Goal: Navigation & Orientation: Find specific page/section

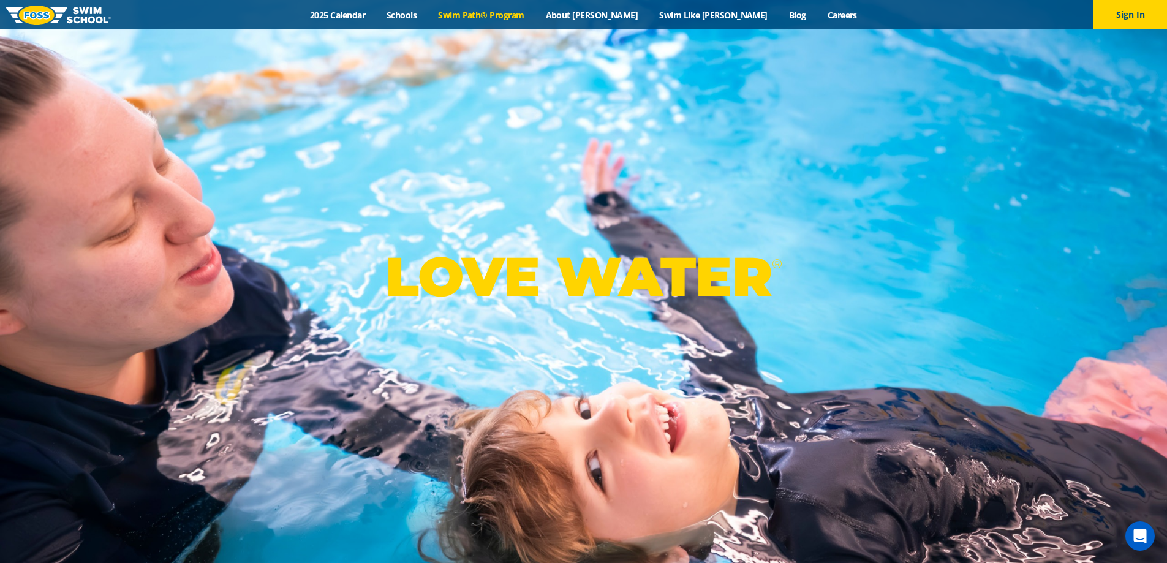
click at [535, 13] on link "Swim Path® Program" at bounding box center [481, 15] width 107 height 12
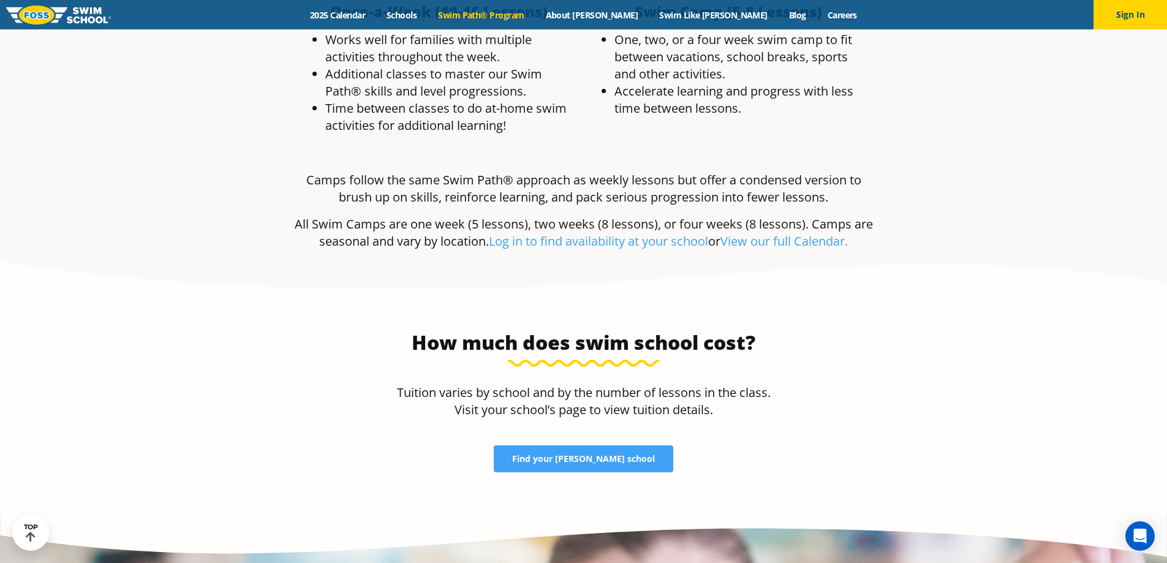
scroll to position [2389, 0]
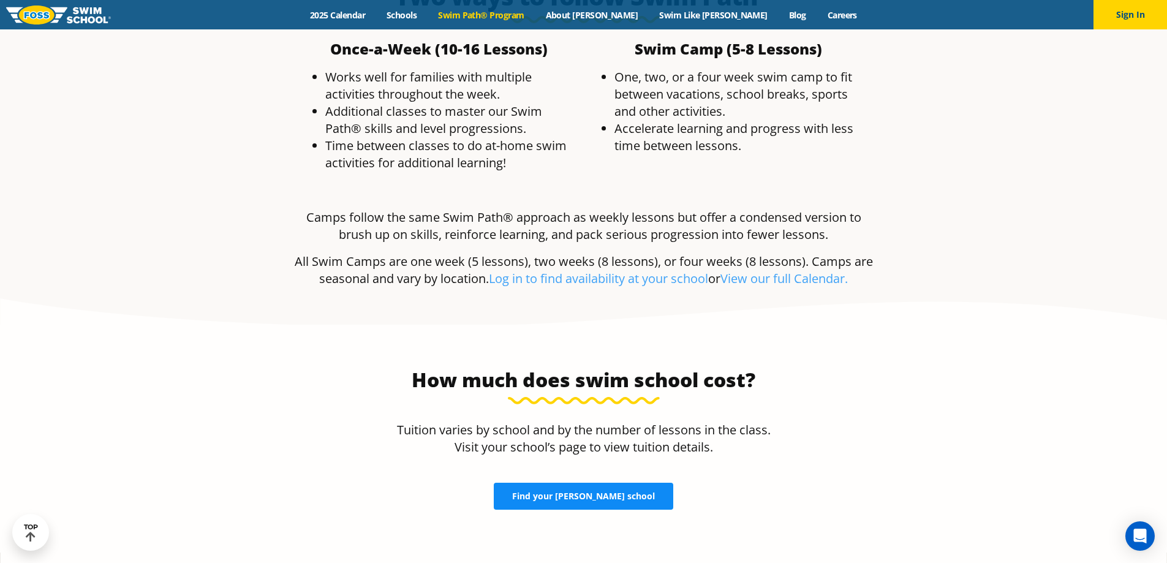
click at [586, 483] on link "Find your FOSS school" at bounding box center [584, 496] width 180 height 27
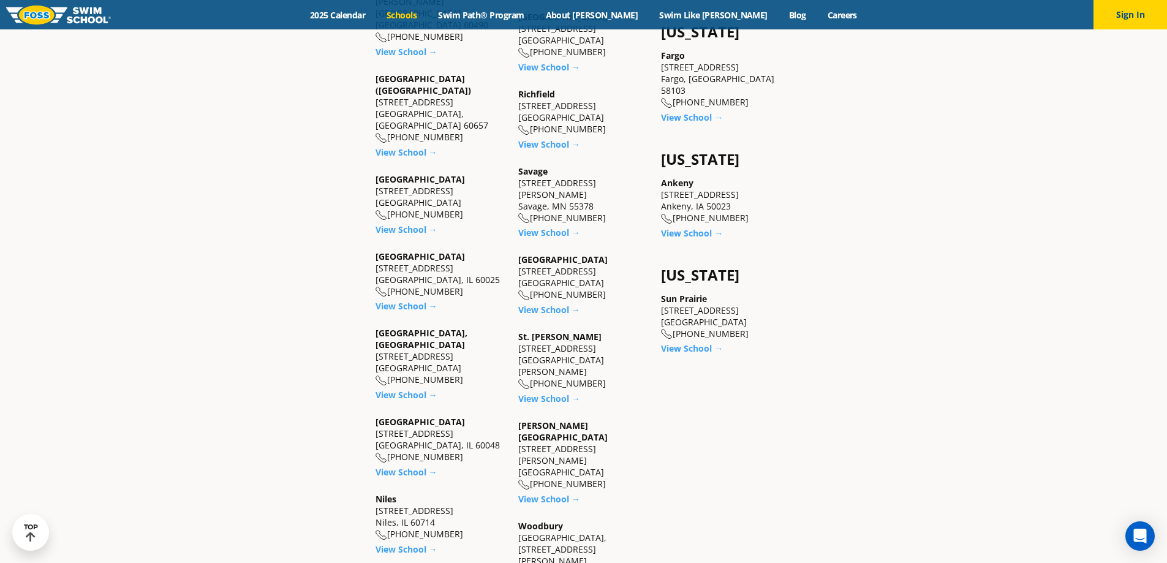
scroll to position [980, 0]
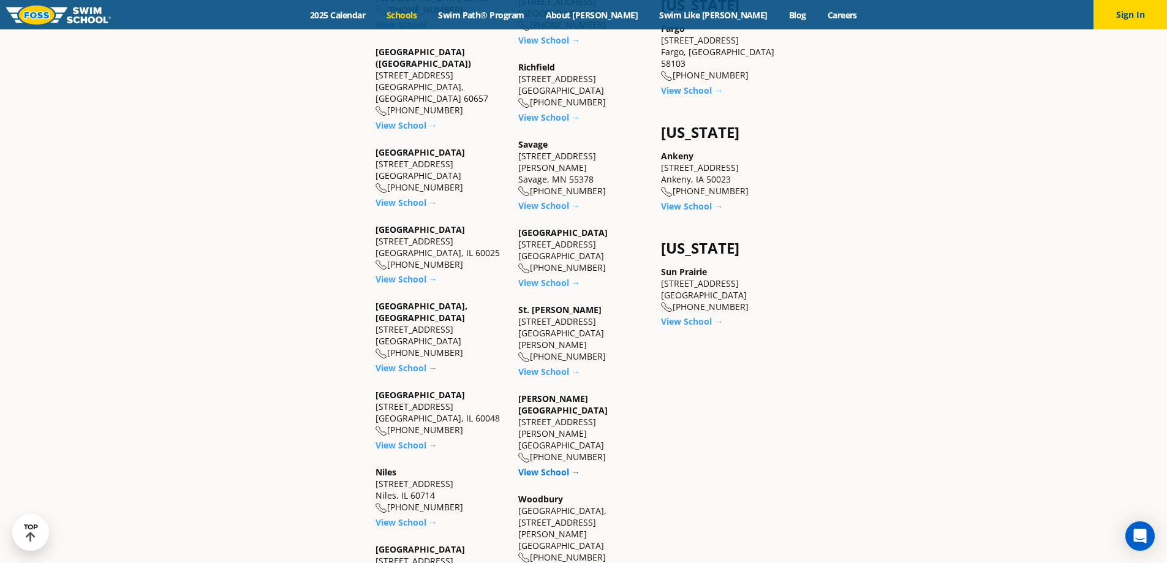
click at [552, 466] on link "View School →" at bounding box center [549, 472] width 62 height 12
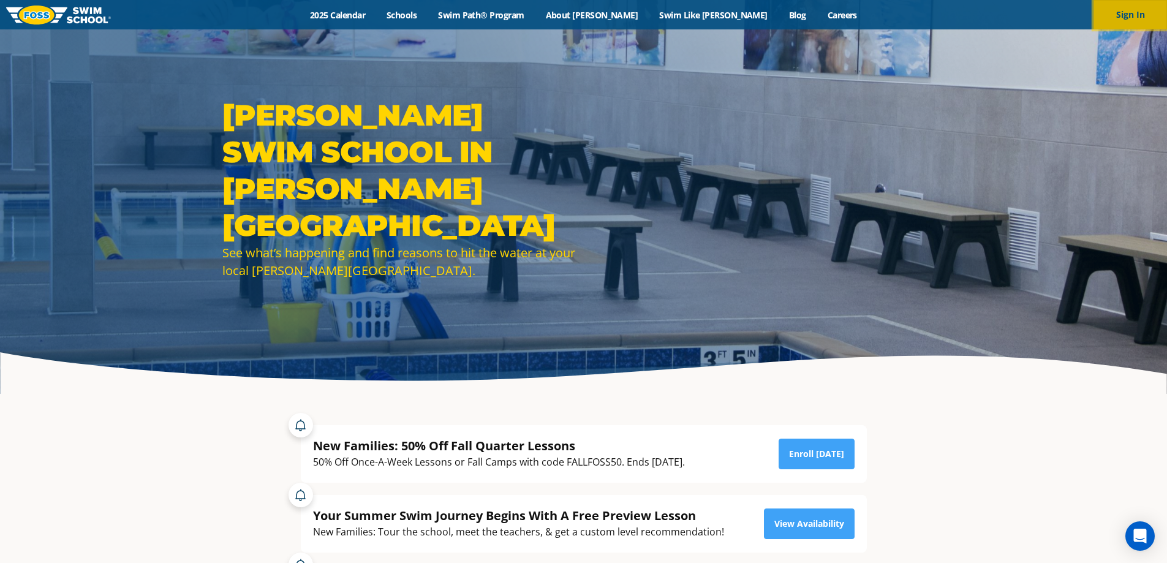
click at [1130, 13] on button "Sign In" at bounding box center [1131, 14] width 74 height 29
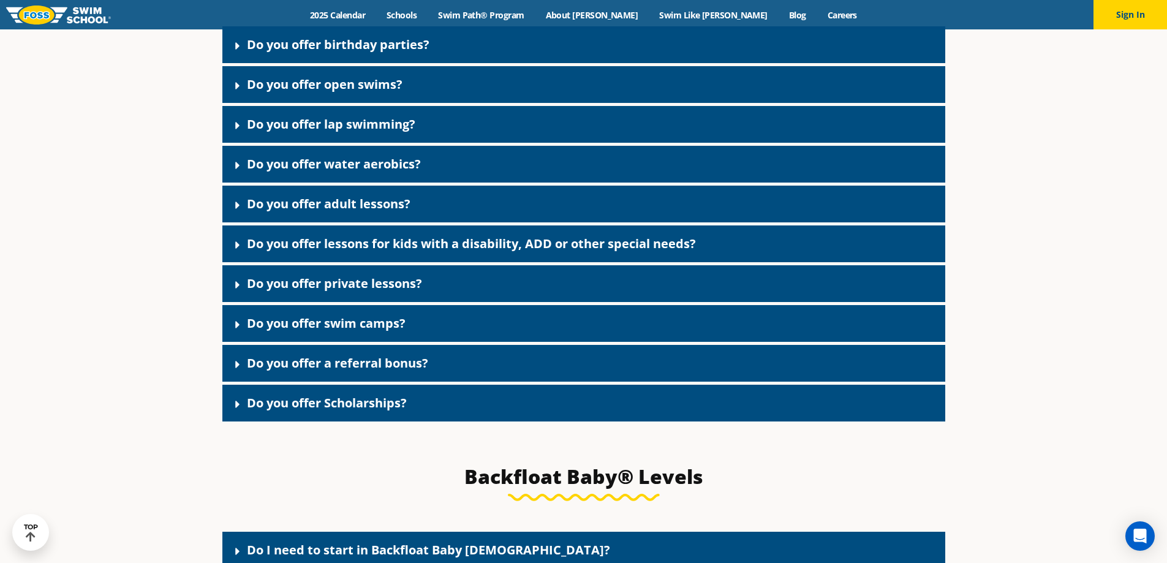
scroll to position [2085, 0]
